Goal: Transaction & Acquisition: Purchase product/service

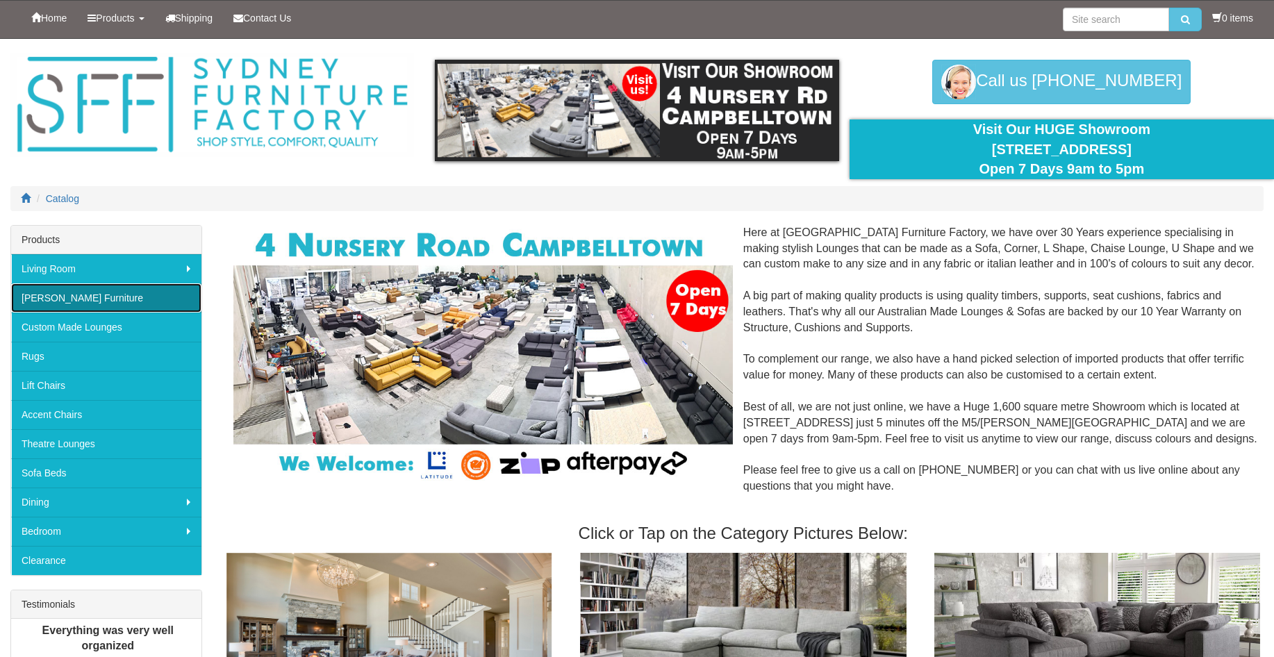
click at [38, 299] on link "[PERSON_NAME] Furniture" at bounding box center [106, 297] width 190 height 29
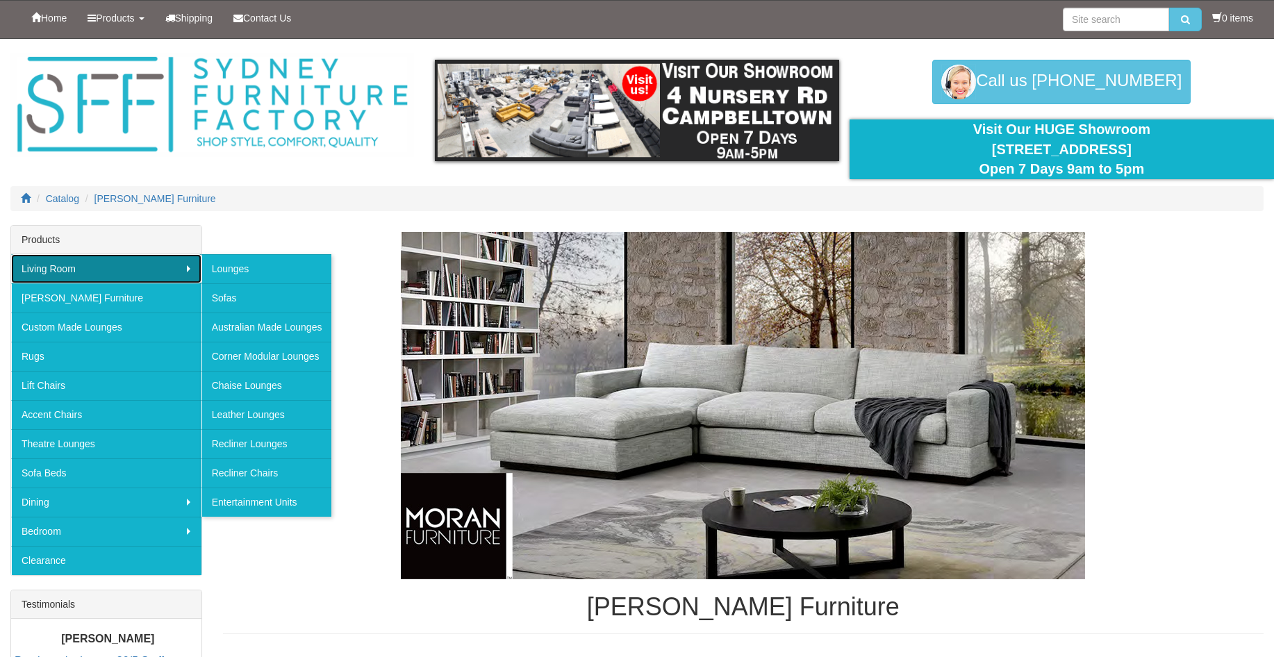
click at [42, 269] on link "Living Room" at bounding box center [106, 268] width 190 height 29
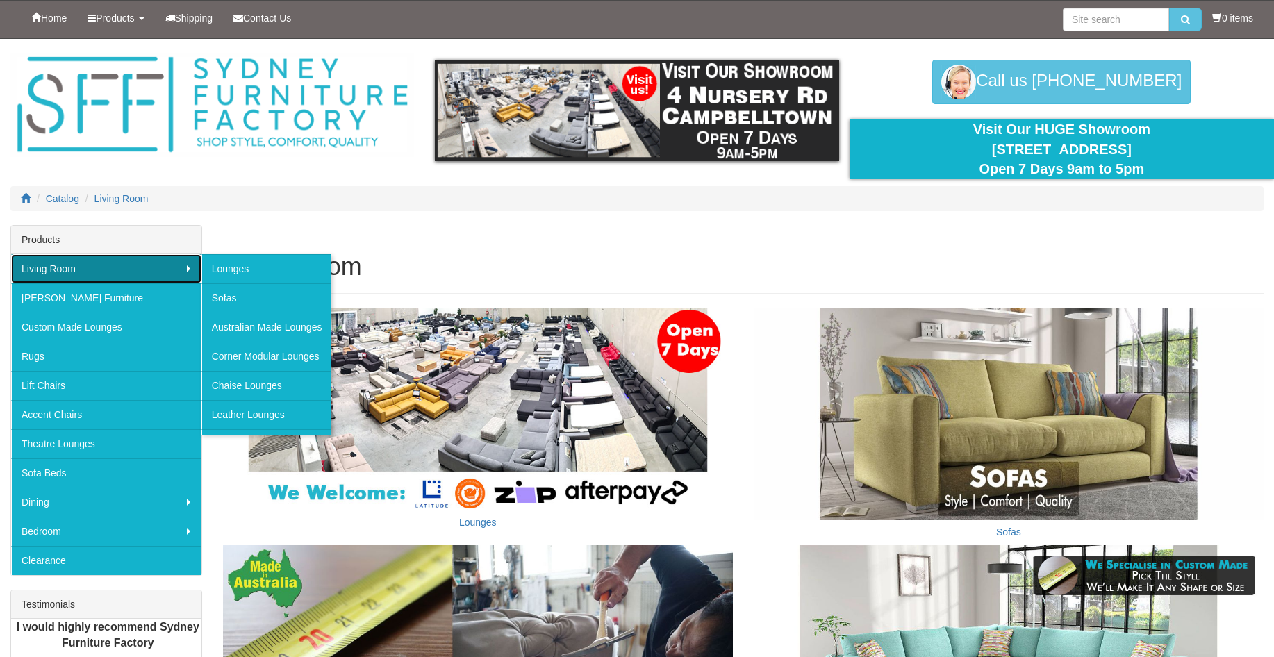
click at [42, 269] on link "Living Room" at bounding box center [106, 268] width 190 height 29
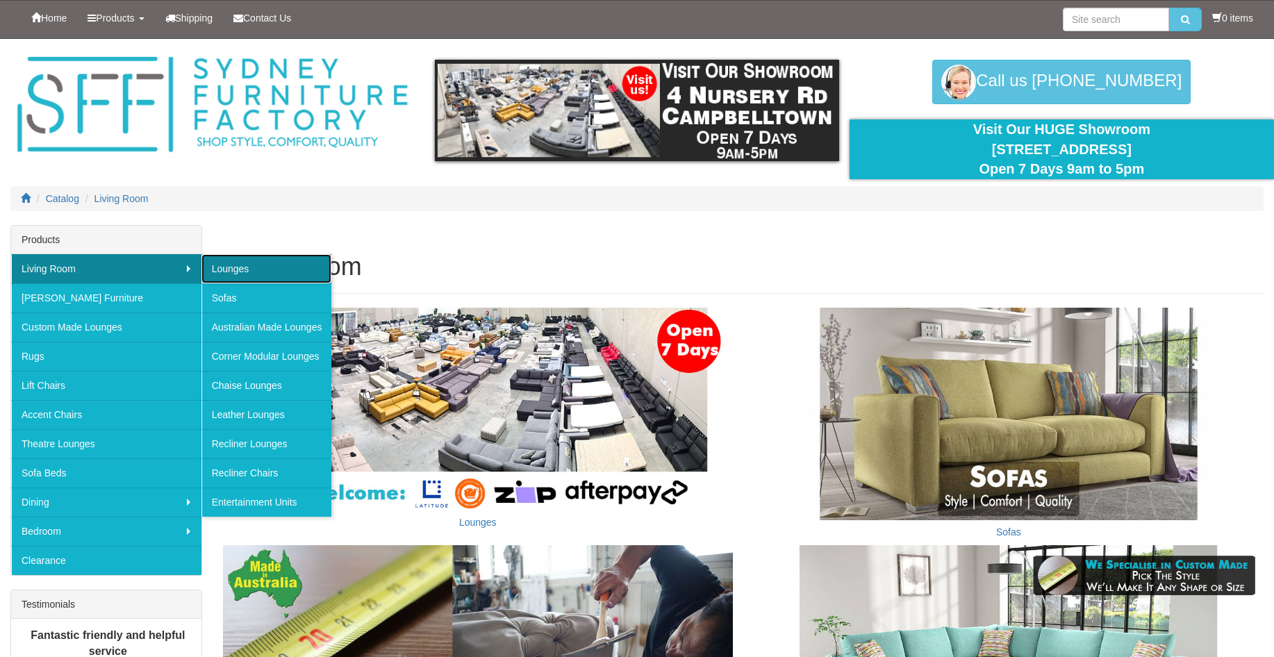
click at [231, 269] on link "Lounges" at bounding box center [266, 268] width 131 height 29
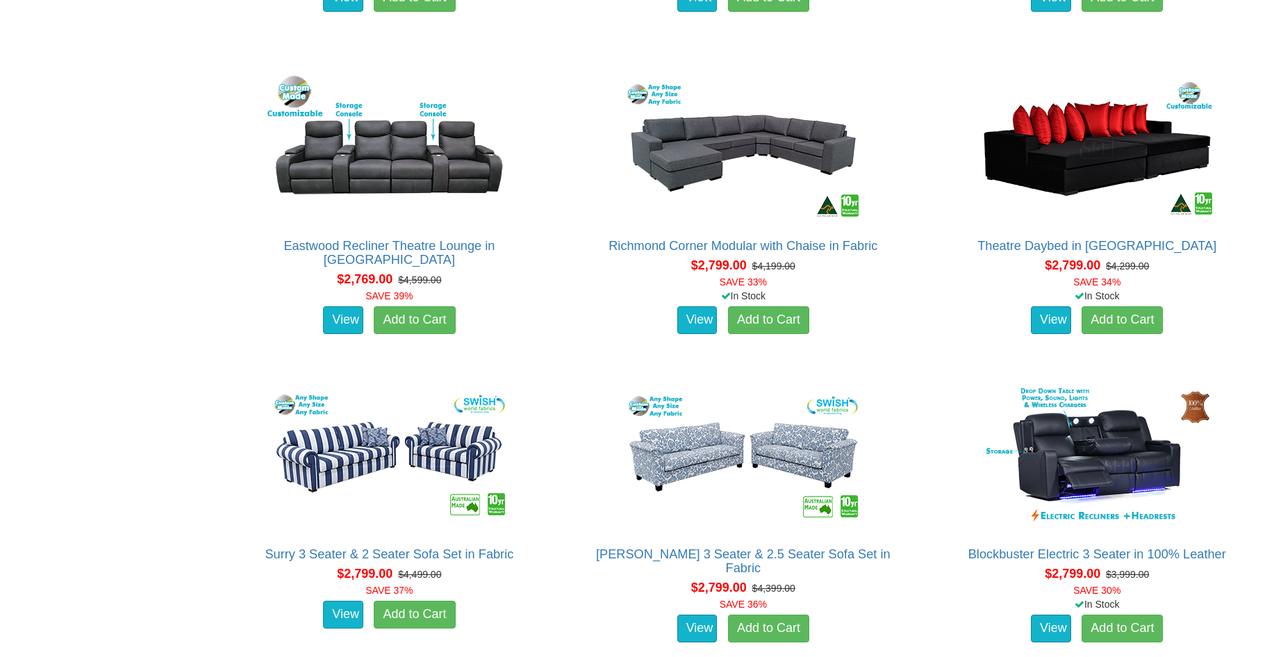
scroll to position [4150, 0]
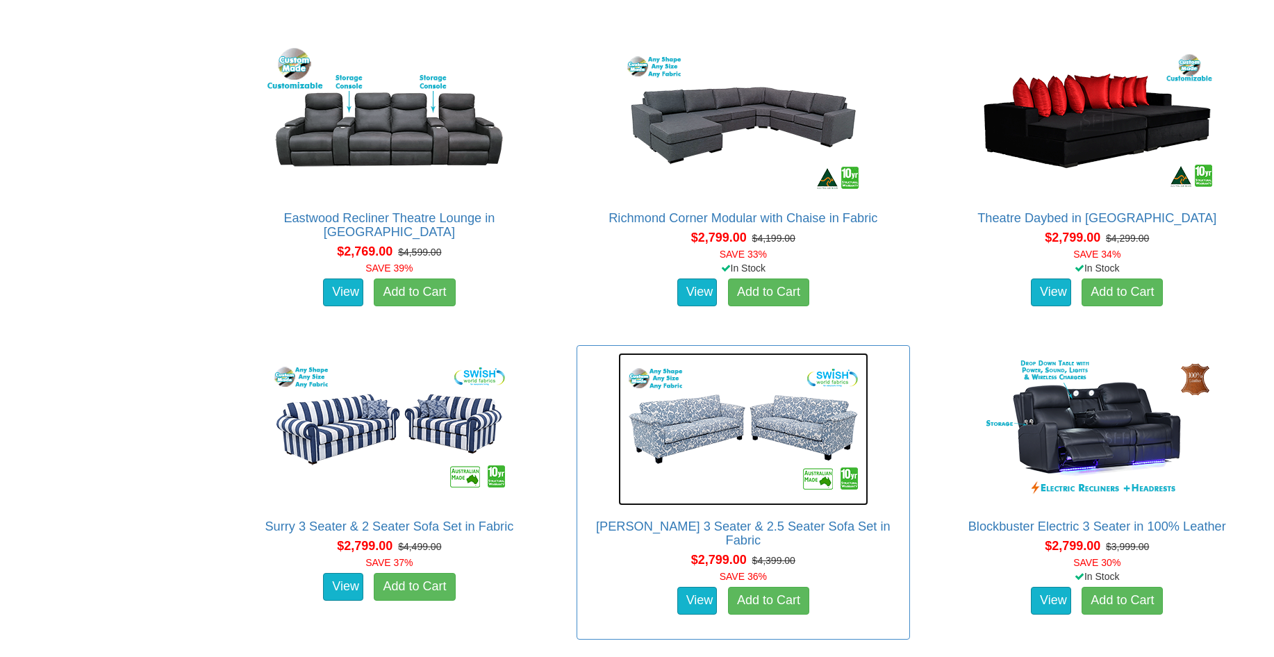
click at [708, 430] on img at bounding box center [743, 429] width 250 height 153
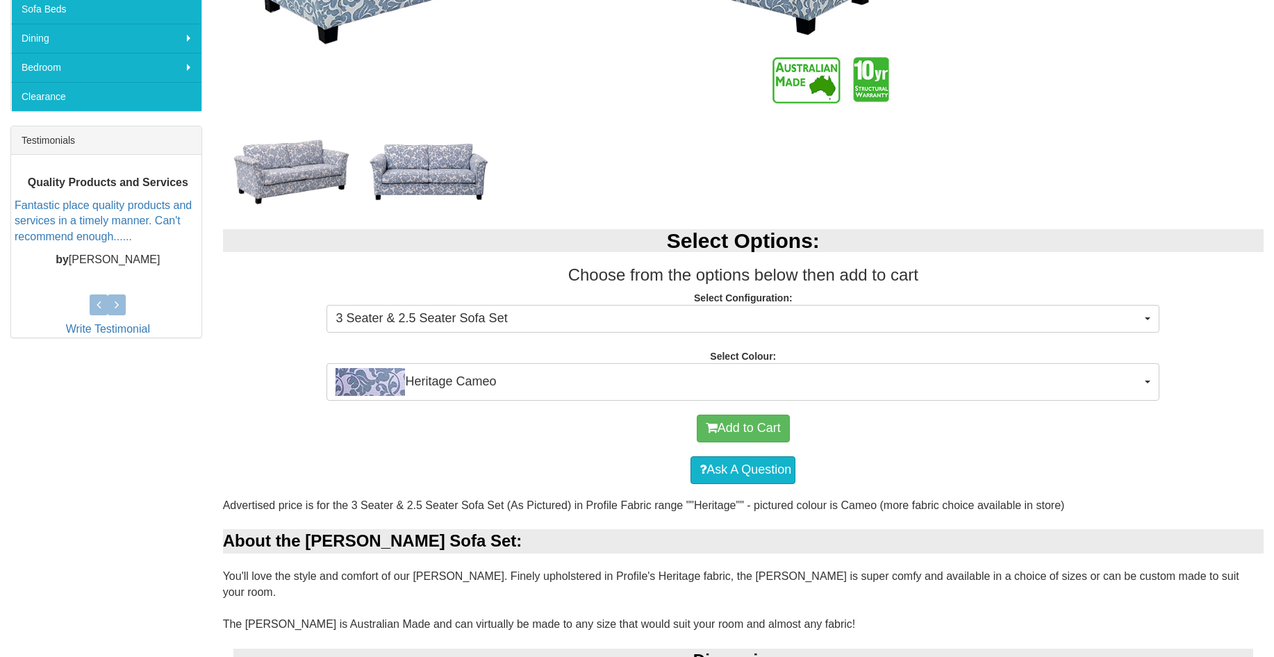
scroll to position [461, 0]
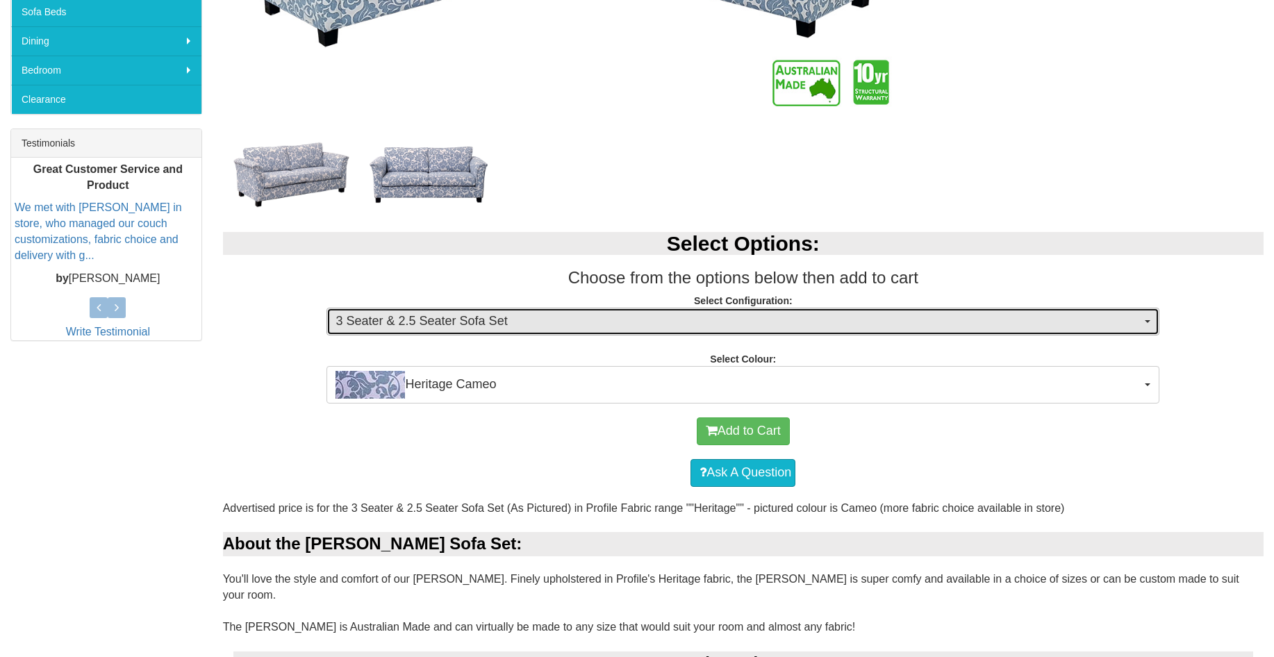
click at [1153, 322] on button "3 Seater & 2.5 Seater Sofa Set" at bounding box center [743, 322] width 833 height 28
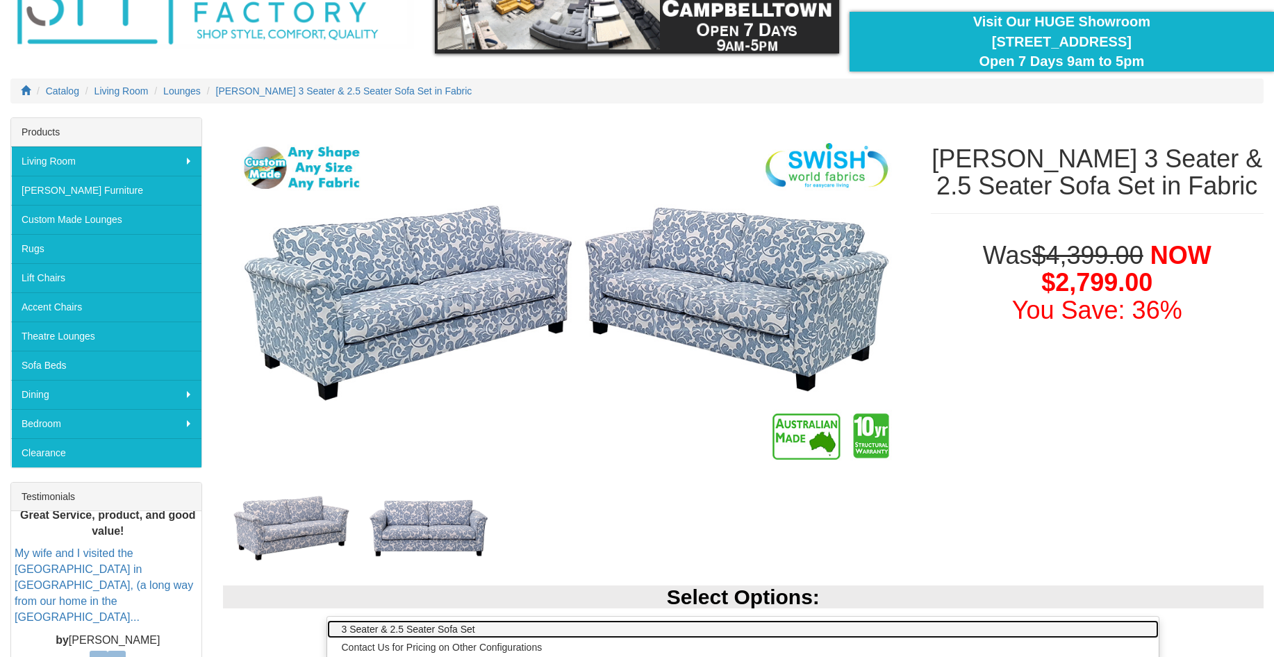
scroll to position [87, 0]
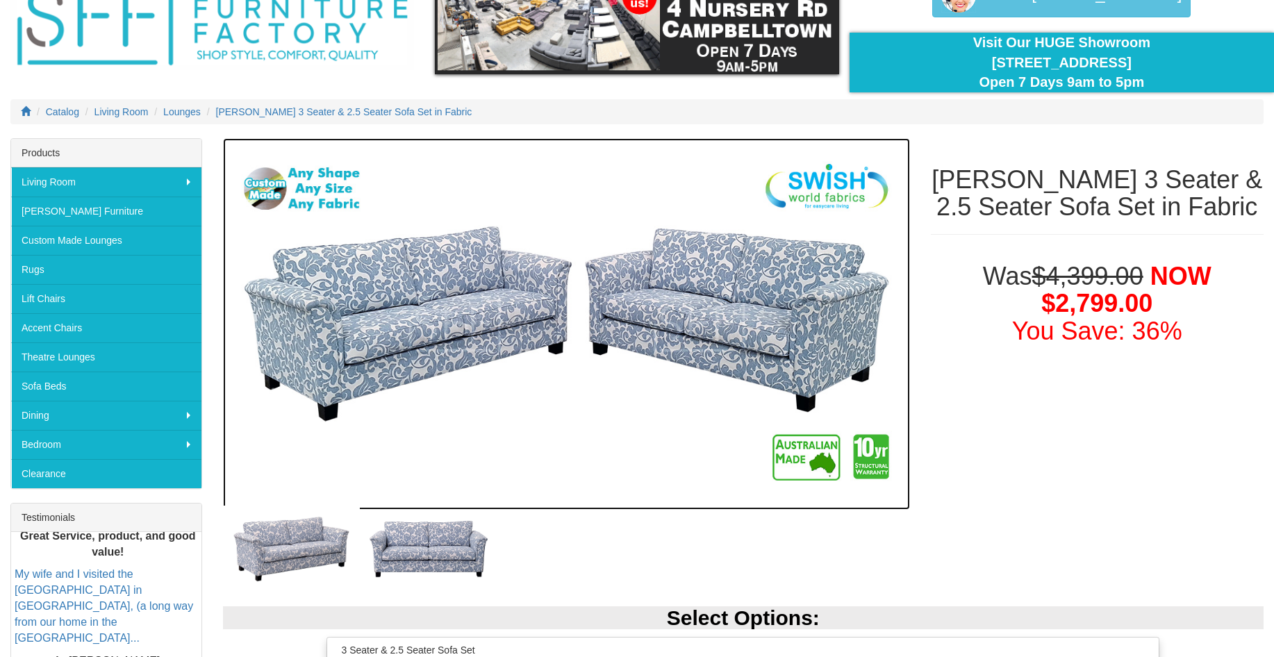
click at [719, 288] on img at bounding box center [566, 324] width 687 height 372
